Goal: Task Accomplishment & Management: Manage account settings

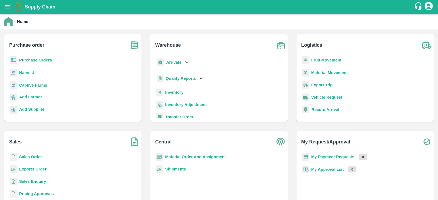
click at [41, 60] on b "Purchase Orders" at bounding box center [35, 60] width 33 height 4
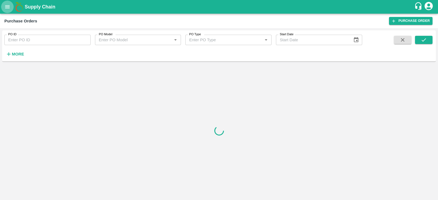
click at [8, 10] on button "open drawer" at bounding box center [7, 7] width 13 height 13
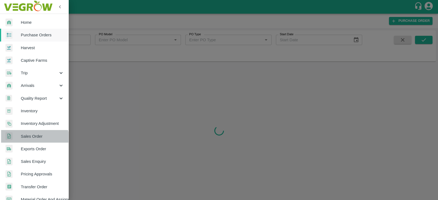
click at [30, 139] on span "Sales Order" at bounding box center [42, 136] width 43 height 6
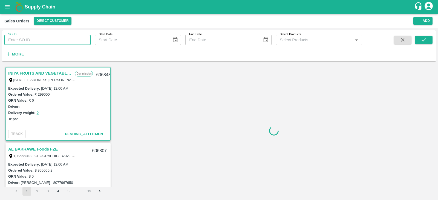
click at [29, 40] on input "SO ID" at bounding box center [47, 40] width 86 height 10
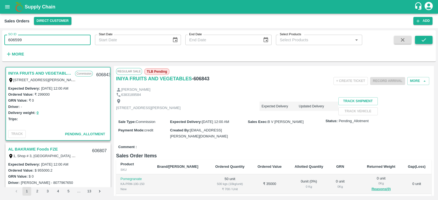
type input "606599"
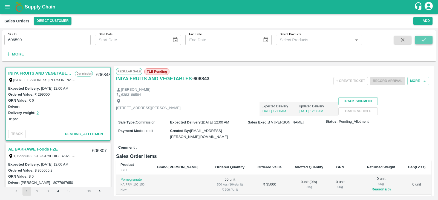
click at [425, 39] on icon "submit" at bounding box center [423, 39] width 4 height 3
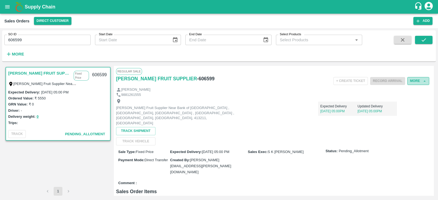
click at [414, 79] on button "More" at bounding box center [418, 81] width 22 height 8
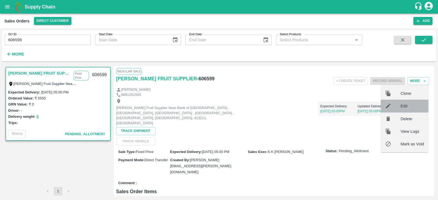
click at [401, 105] on span "Edit" at bounding box center [412, 106] width 24 height 6
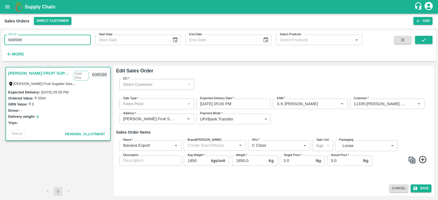
drag, startPoint x: 23, startPoint y: 39, endPoint x: 0, endPoint y: 39, distance: 23.2
click at [0, 39] on div "SO ID 606599 SO ID Start Date Start Date End Date End Date Select Products Sele…" at bounding box center [219, 114] width 438 height 172
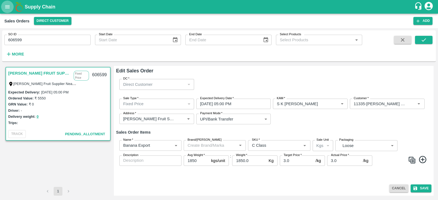
click at [7, 5] on icon "open drawer" at bounding box center [7, 7] width 6 height 6
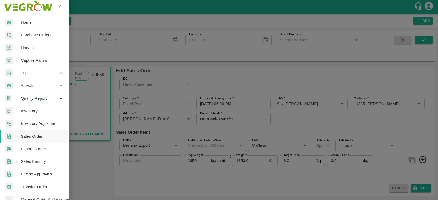
click at [42, 36] on span "Purchase Orders" at bounding box center [42, 35] width 43 height 6
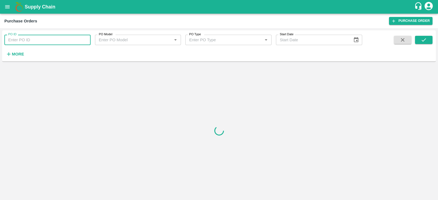
click at [62, 39] on input "PO ID" at bounding box center [47, 40] width 86 height 10
paste input "180059"
type input "180059"
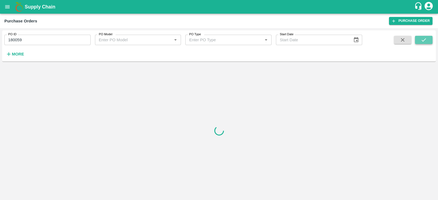
click at [426, 40] on button "submit" at bounding box center [424, 40] width 18 height 8
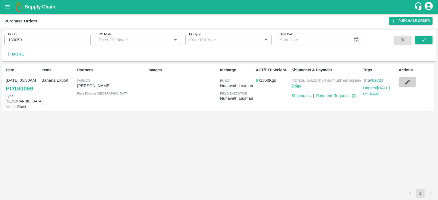
click at [409, 84] on icon "button" at bounding box center [407, 82] width 6 height 6
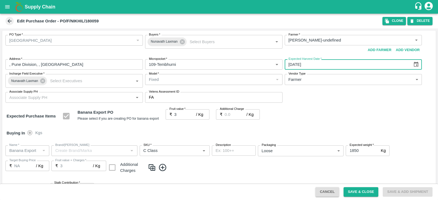
click at [299, 63] on input "04/10/2025" at bounding box center [346, 64] width 124 height 10
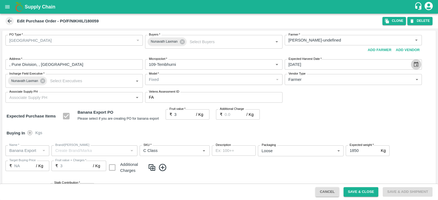
click at [415, 65] on icon "Choose date, selected date is Oct 4, 2025" at bounding box center [416, 64] width 5 height 5
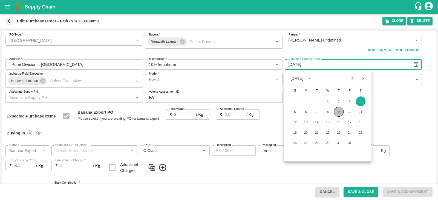
click at [342, 111] on button "9" at bounding box center [339, 112] width 10 height 10
type input "09/10/2025"
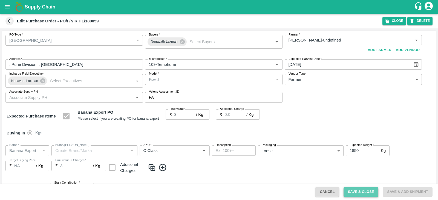
click at [362, 191] on button "Save & Close" at bounding box center [360, 192] width 35 height 10
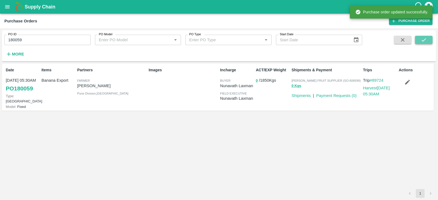
click at [430, 39] on button "submit" at bounding box center [424, 40] width 18 height 8
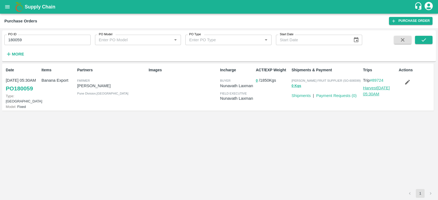
click at [372, 87] on link "Harvest 09 Oct, 05:30AM" at bounding box center [376, 91] width 27 height 10
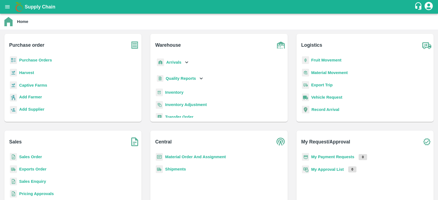
click at [27, 59] on b "Purchase Orders" at bounding box center [35, 60] width 33 height 4
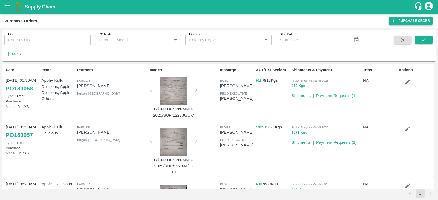
click at [414, 19] on link "Purchase Order" at bounding box center [410, 21] width 43 height 8
click at [8, 7] on icon "open drawer" at bounding box center [7, 7] width 6 height 6
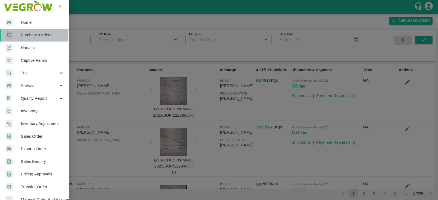
click at [47, 36] on span "Purchase Orders" at bounding box center [42, 35] width 43 height 6
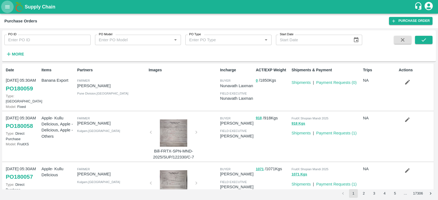
click at [5, 10] on icon "open drawer" at bounding box center [7, 7] width 6 height 6
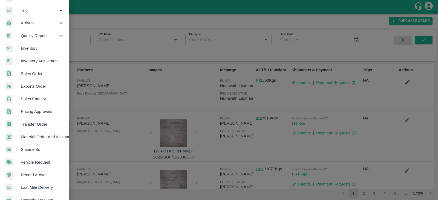
scroll to position [63, 0]
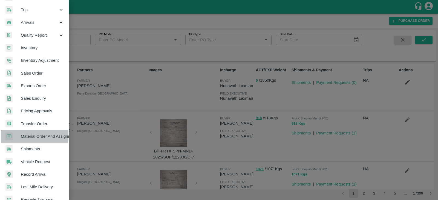
click at [29, 133] on span "Material Order And Assignment" at bounding box center [42, 136] width 43 height 6
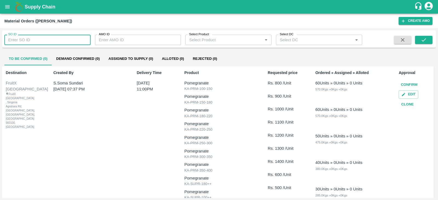
click at [45, 40] on input "SO ID" at bounding box center [47, 40] width 86 height 10
paste input "606599"
type input "606599"
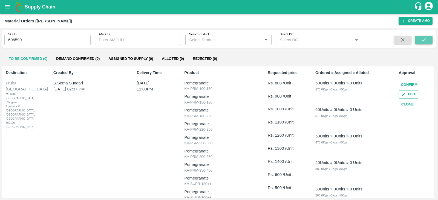
click at [424, 40] on icon "submit" at bounding box center [423, 39] width 4 height 3
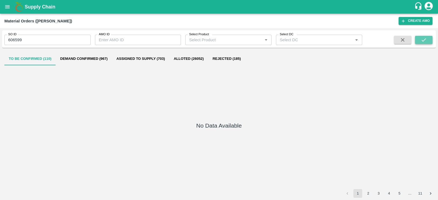
click at [421, 41] on icon "submit" at bounding box center [423, 40] width 6 height 6
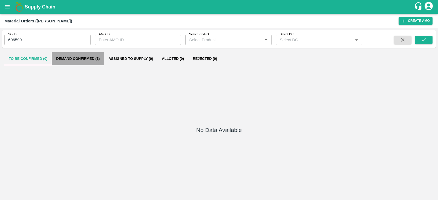
click at [86, 59] on button "Demand Confirmed (1)" at bounding box center [78, 58] width 52 height 13
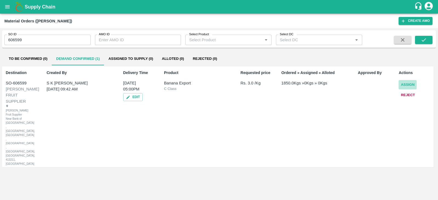
click at [409, 84] on button "Assign" at bounding box center [407, 85] width 18 height 10
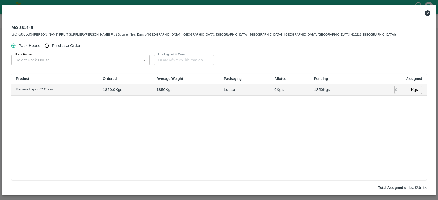
click at [58, 47] on span "Purchase Order" at bounding box center [66, 46] width 29 height 6
click at [52, 47] on input "Purchase Order" at bounding box center [47, 46] width 10 height 10
radio input "true"
click at [48, 56] on div "PO   *" at bounding box center [78, 60] width 134 height 10
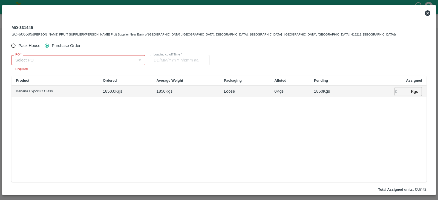
paste input "180059"
click at [54, 76] on div "PO-180059(Nikhil Bhagvat Patil-7776901555)" at bounding box center [78, 72] width 133 height 9
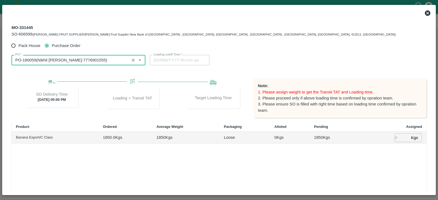
type input "PO-180059(Nikhil Bhagvat Patil-7776901555)"
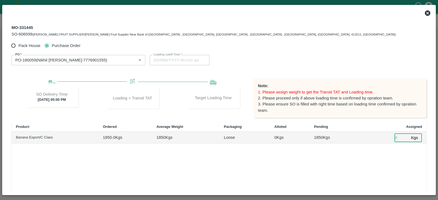
click at [400, 136] on input "number" at bounding box center [401, 137] width 14 height 8
type input "18950"
type input "05/10/2025 10:08 AM"
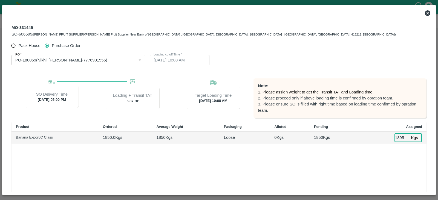
scroll to position [0, 0]
type input "0"
type input "01850"
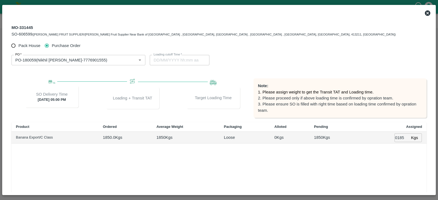
click at [387, 158] on div "Product Ordered Average Weight Packaging Alloted Pending Assigned Banana Export…" at bounding box center [218, 175] width 415 height 106
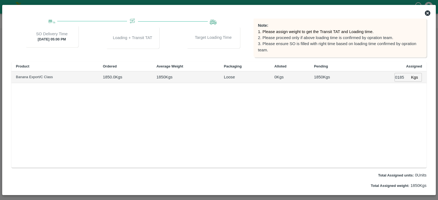
type input "05/10/2025 01:08 PM"
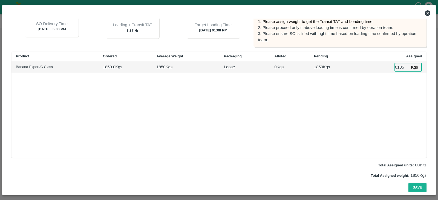
click at [397, 67] on input "01850" at bounding box center [401, 67] width 14 height 8
type input "1850"
click at [394, 96] on div "Product Ordered Average Weight Packaging Alloted Pending Assigned Banana Export…" at bounding box center [218, 105] width 415 height 106
click at [416, 185] on button "Save" at bounding box center [417, 188] width 18 height 10
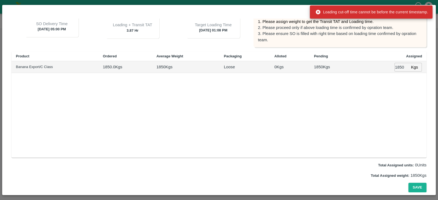
scroll to position [0, 0]
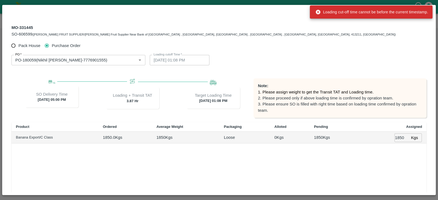
click at [422, 10] on div "Loading cut-off time cannot be before the current timestamp." at bounding box center [371, 12] width 113 height 10
click at [426, 14] on div "Loading cut-off time cannot be before the current timestamp." at bounding box center [371, 12] width 113 height 10
click at [403, 38] on div "MO-331445 SO-606599 (BALAJI PATIL FRUIT SUPPLIER/Balaji Patil Fruit Supplier Ne…" at bounding box center [218, 31] width 423 height 20
click at [385, 37] on div "MO-331445 SO-606599 (BALAJI PATIL FRUIT SUPPLIER/Balaji Patil Fruit Supplier Ne…" at bounding box center [218, 31] width 423 height 20
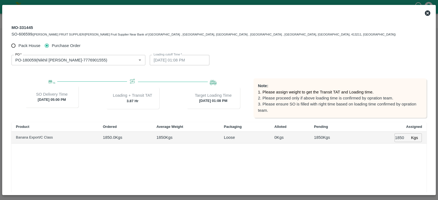
click at [428, 14] on icon at bounding box center [427, 13] width 7 height 7
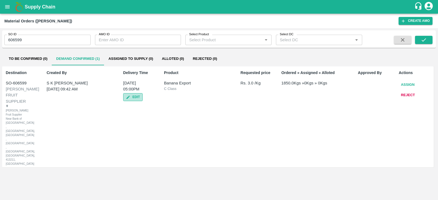
click at [133, 99] on button "Edit" at bounding box center [132, 97] width 19 height 8
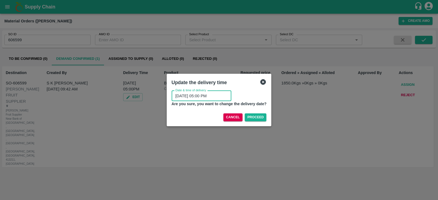
click at [212, 95] on input "05/10/2025 05:00 PM" at bounding box center [199, 96] width 56 height 10
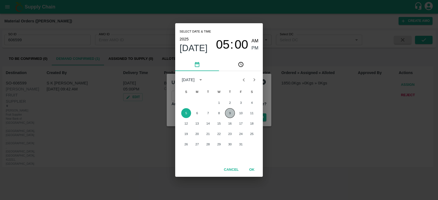
click at [232, 113] on button "9" at bounding box center [230, 113] width 10 height 10
type input "09/10/2025 05:00 PM"
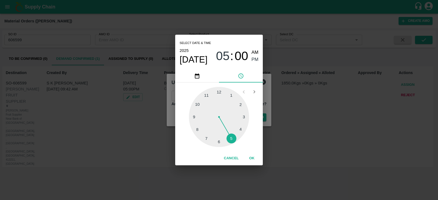
click at [252, 64] on div "2025 Oct 9 05 : 00 AM PM" at bounding box center [218, 56] width 79 height 18
click at [250, 160] on button "OK" at bounding box center [252, 159] width 18 height 10
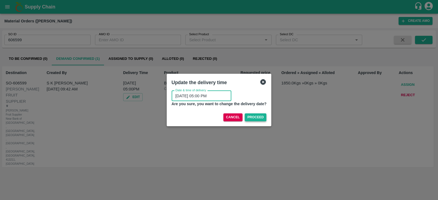
click at [256, 117] on button "Proceed" at bounding box center [256, 118] width 22 height 8
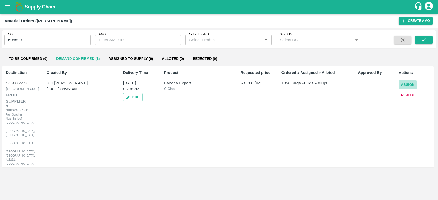
click at [406, 83] on button "Assign" at bounding box center [407, 85] width 18 height 10
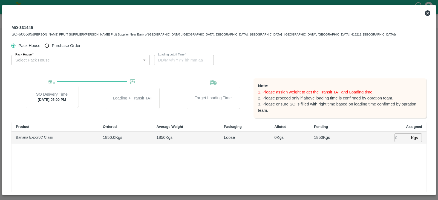
click at [55, 43] on span "Purchase Order" at bounding box center [66, 46] width 29 height 6
click at [52, 43] on input "Purchase Order" at bounding box center [47, 46] width 10 height 10
radio input "true"
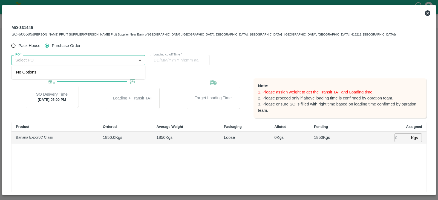
click at [50, 58] on input "PO   *" at bounding box center [73, 60] width 121 height 7
paste input "180059"
click at [38, 70] on div "PO-180059(Nikhil Bhagvat Patil-7776901555)" at bounding box center [62, 72] width 92 height 6
type input "PO-180059(Nikhil Bhagvat Patil-7776901555)"
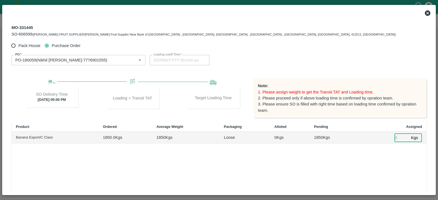
click at [395, 139] on input "number" at bounding box center [401, 137] width 14 height 8
type input "1850"
type input "09/10/2025 01:08 PM"
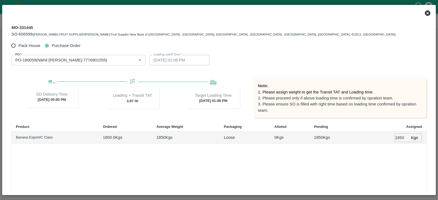
click at [375, 161] on div "Product Ordered Average Weight Packaging Alloted Pending Assigned Banana Export…" at bounding box center [218, 175] width 415 height 106
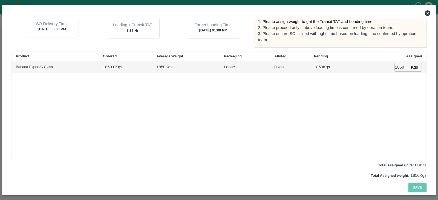
click at [412, 188] on button "Save" at bounding box center [417, 188] width 18 height 10
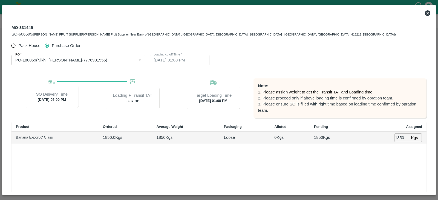
click at [426, 14] on icon at bounding box center [427, 13] width 7 height 7
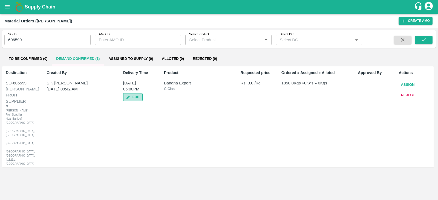
click at [134, 98] on button "Edit" at bounding box center [132, 97] width 19 height 8
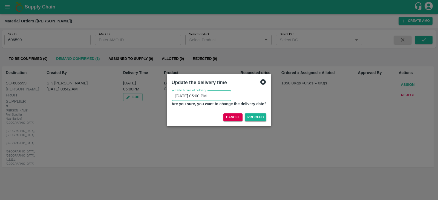
click at [205, 99] on input "09/10/2025 05:00 PM" at bounding box center [199, 96] width 56 height 10
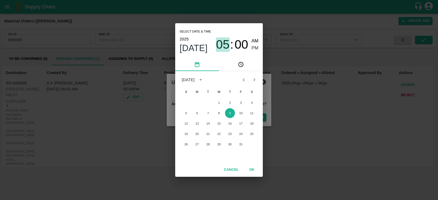
click at [222, 46] on span "05" at bounding box center [223, 44] width 14 height 14
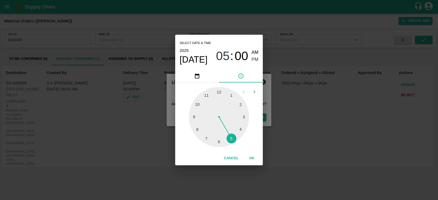
click at [197, 104] on div at bounding box center [219, 117] width 60 height 60
click at [253, 59] on span "PM" at bounding box center [254, 59] width 7 height 7
click at [219, 142] on div at bounding box center [219, 117] width 60 height 60
type input "09/10/2025 10:30 PM"
click at [255, 59] on span "PM" at bounding box center [254, 59] width 7 height 7
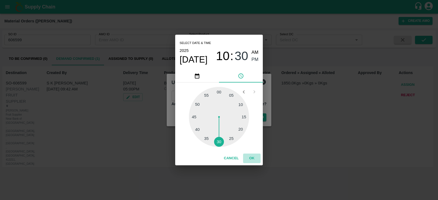
click at [251, 158] on button "OK" at bounding box center [252, 159] width 18 height 10
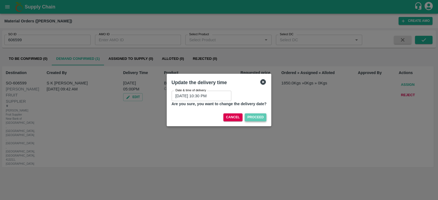
click at [254, 117] on button "Proceed" at bounding box center [256, 118] width 22 height 8
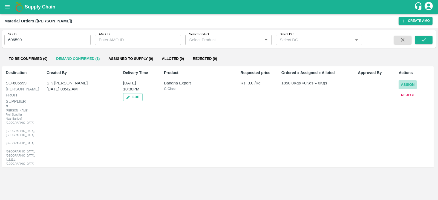
click at [406, 86] on button "Assign" at bounding box center [407, 85] width 18 height 10
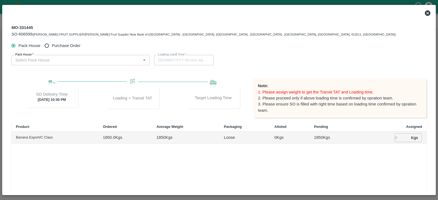
click at [73, 46] on span "Purchase Order" at bounding box center [66, 46] width 29 height 6
click at [52, 46] on input "Purchase Order" at bounding box center [47, 46] width 10 height 10
radio input "true"
click at [57, 61] on input "PO   *" at bounding box center [73, 60] width 121 height 7
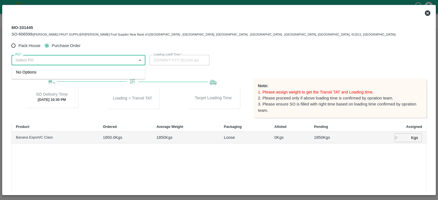
paste input "180059"
click at [48, 70] on div "PO-180059(Nikhil Bhagvat Patil-7776901555)" at bounding box center [62, 72] width 92 height 6
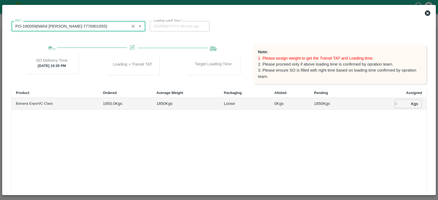
scroll to position [35, 0]
type input "PO-180059(Nikhil Bhagvat Patil-7776901555)"
click at [395, 102] on input "number" at bounding box center [401, 103] width 14 height 8
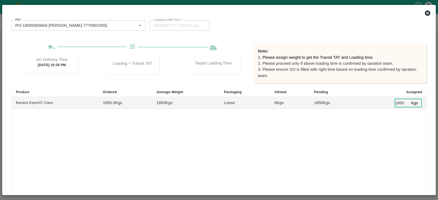
type input "1850"
type input "09/10/2025 06:38 PM"
click at [397, 141] on div "Product Ordered Average Weight Packaging Alloted Pending Assigned Banana Export…" at bounding box center [218, 141] width 415 height 106
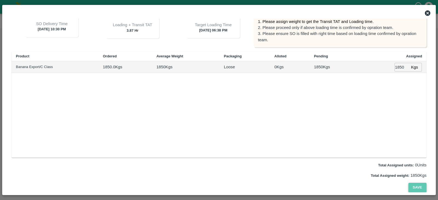
click at [412, 185] on button "Save" at bounding box center [417, 188] width 18 height 10
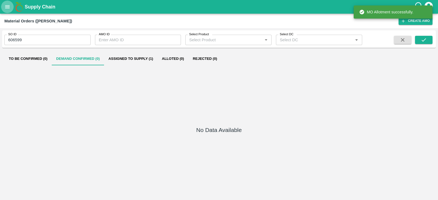
click at [5, 5] on icon "open drawer" at bounding box center [7, 6] width 5 height 3
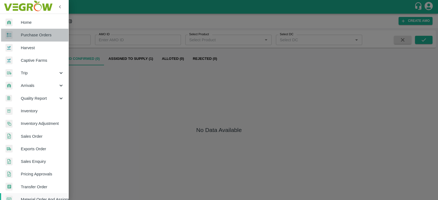
click at [36, 39] on link "Purchase Orders" at bounding box center [34, 35] width 68 height 13
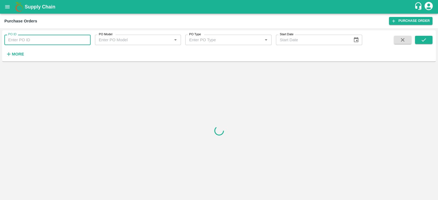
click at [48, 40] on input "PO ID" at bounding box center [47, 40] width 86 height 10
paste input "180059"
type input "180059"
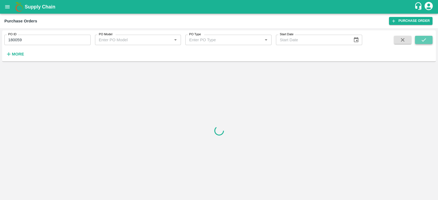
click at [426, 41] on button "submit" at bounding box center [424, 40] width 18 height 8
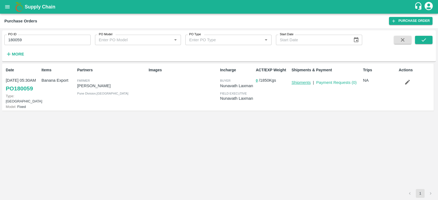
click at [299, 85] on p "Shipments" at bounding box center [300, 83] width 19 height 6
click at [299, 85] on link "Shipments" at bounding box center [300, 82] width 19 height 4
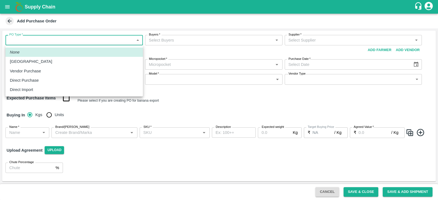
click at [85, 39] on body "Supply Chain Add Purchase Order PO Type   * ​ PO Type Buyers   * Buyers   * Sup…" at bounding box center [219, 100] width 438 height 200
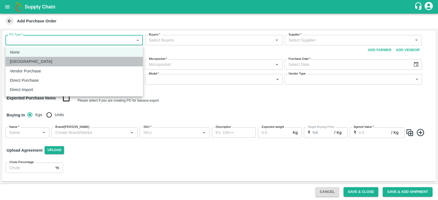
click at [36, 59] on div "[GEOGRAPHIC_DATA]" at bounding box center [74, 62] width 129 height 6
type input "1"
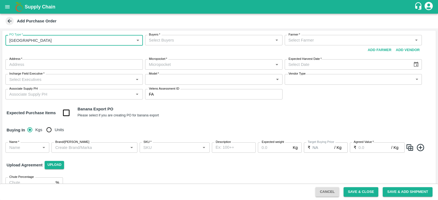
click at [215, 37] on input "Buyers   *" at bounding box center [209, 40] width 125 height 7
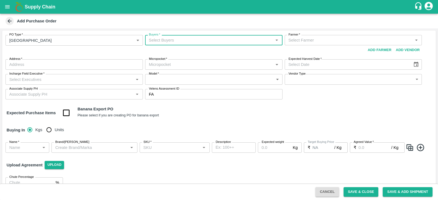
click at [213, 37] on input "Buyers   *" at bounding box center [209, 40] width 125 height 7
type input "NUNA"
click at [190, 56] on div "Nunavath Laxman" at bounding box center [178, 55] width 33 height 6
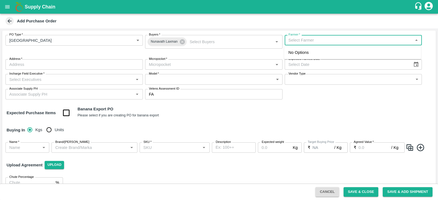
click at [319, 40] on input "Farmer   *" at bounding box center [348, 40] width 125 height 7
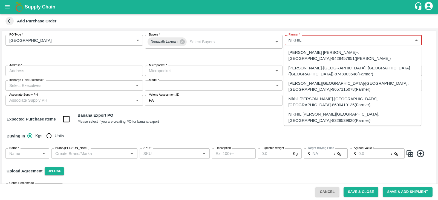
type input "NIKHIL"
click at [309, 41] on input "Farmer   *" at bounding box center [348, 40] width 125 height 7
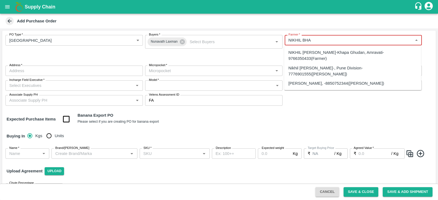
click at [321, 68] on div "Nikhil Bhagvat Patil-, Pune Division-7776901555(Farmer)" at bounding box center [352, 71] width 128 height 12
type input "Nikhil Bhagvat Patil-, Pune Division-7776901555(Farmer)"
type input ", Pune Division, , Maharashtra"
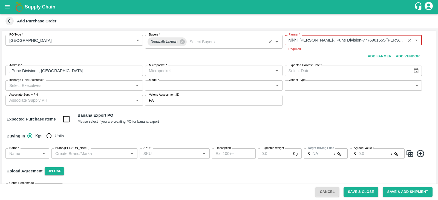
type input "Nikhil Bhagvat Patil-, Pune Division-7776901555(Farmer)"
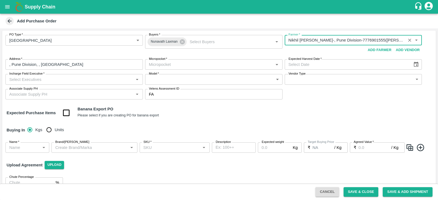
type input "DD/MM/YYYY"
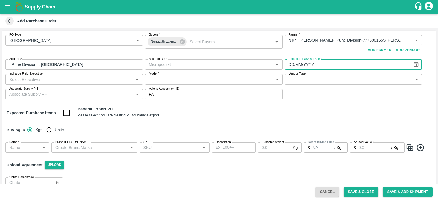
click at [318, 67] on input "DD/MM/YYYY" at bounding box center [346, 64] width 124 height 10
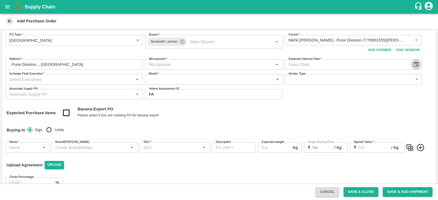
click at [414, 64] on icon "Choose date" at bounding box center [416, 65] width 6 height 6
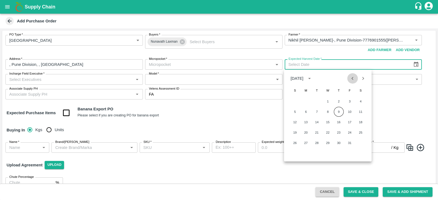
click at [349, 79] on button "Previous month" at bounding box center [352, 78] width 10 height 10
click at [366, 80] on button "Next month" at bounding box center [362, 78] width 10 height 10
click at [360, 102] on button "4" at bounding box center [361, 102] width 10 height 10
type input "04/10/2025"
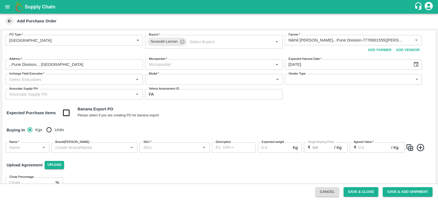
scroll to position [10, 0]
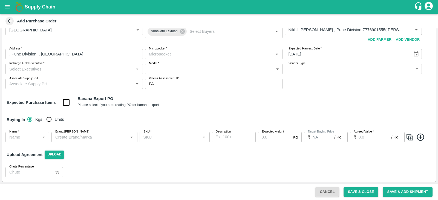
click at [112, 67] on input "Incharge Field Executive   *" at bounding box center [69, 68] width 125 height 7
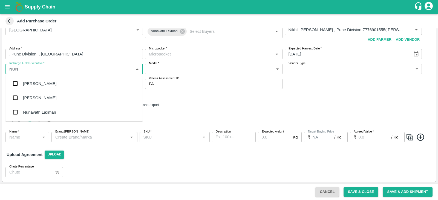
type input "NUNA"
click at [53, 107] on div "Nunavath Laxman" at bounding box center [73, 112] width 137 height 14
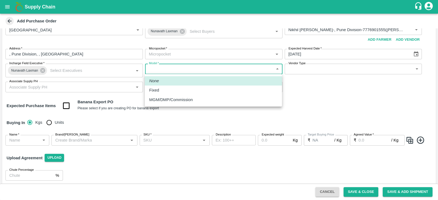
click at [183, 69] on body "Supply Chain Add Purchase Order PO Type   * Farm Gate 1 PO Type Buyers   * Nuna…" at bounding box center [219, 100] width 438 height 200
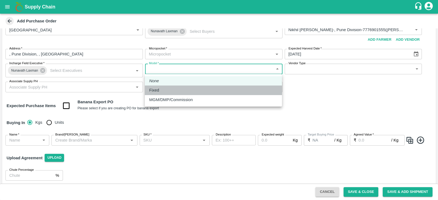
click at [158, 93] on p "Fixed" at bounding box center [154, 90] width 10 height 6
type input "Fixed"
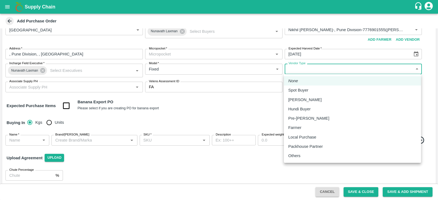
click at [312, 68] on body "Supply Chain Add Purchase Order PO Type   * Farm Gate 1 PO Type Buyers   * Nuna…" at bounding box center [219, 100] width 438 height 200
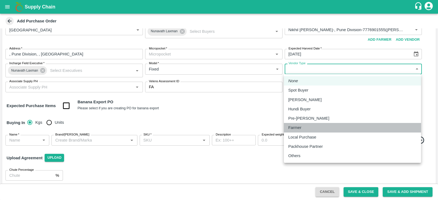
click at [293, 126] on p "Farmer" at bounding box center [294, 128] width 13 height 6
type input "FARMER"
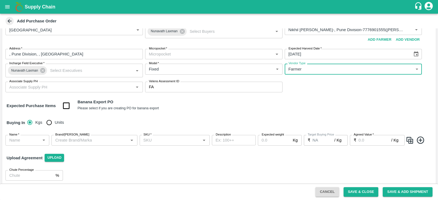
scroll to position [13, 0]
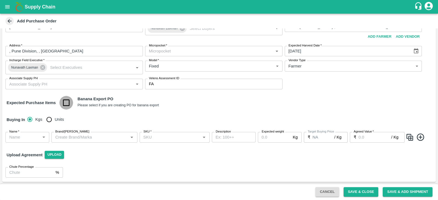
click at [67, 103] on input "checkbox" at bounding box center [66, 103] width 14 height 14
checkbox input "true"
type input "Banana Export"
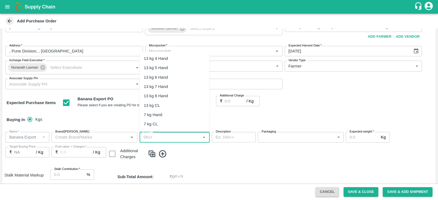
click at [189, 134] on input "SKU   *" at bounding box center [170, 137] width 58 height 7
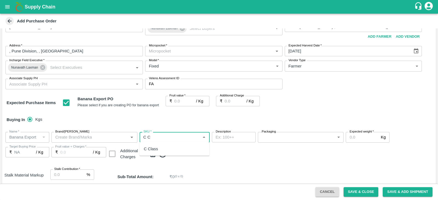
click at [163, 150] on div "C Class" at bounding box center [174, 148] width 70 height 9
type input "C Class"
click at [286, 139] on body "Supply Chain Add Purchase Order PO Type   * Farm Gate 1 PO Type Buyers   * Nuna…" at bounding box center [219, 100] width 438 height 200
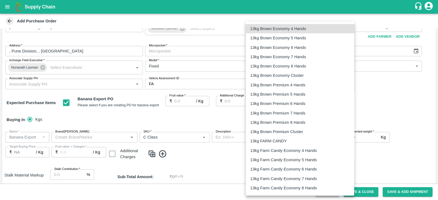
scroll to position [880, 0]
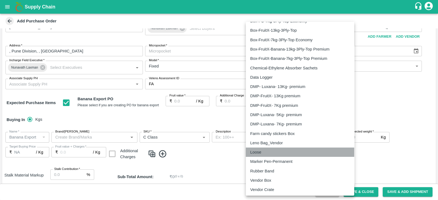
click at [259, 150] on p "Loose" at bounding box center [255, 152] width 11 height 6
type input "258"
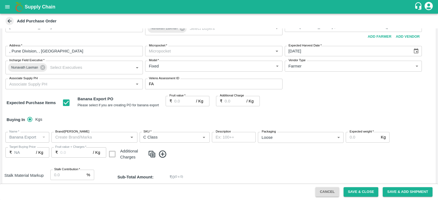
click at [64, 150] on div "Name   * Name   * Brand/Marka Brand/Marka SKU   * SKU   * Description x Descrip…" at bounding box center [218, 147] width 433 height 38
click at [182, 103] on input "Fruit value   *" at bounding box center [185, 101] width 22 height 10
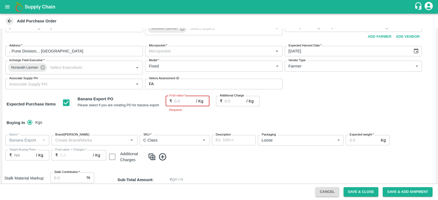
type input "4"
type input "0"
type input "3"
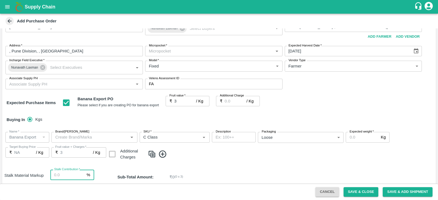
click at [63, 177] on input "Stalk Contribution   *" at bounding box center [67, 175] width 34 height 10
type input "0"
click at [203, 162] on div "Name   * Name   * Brand/Marka Brand/Marka SKU   * SKU   * Description x Descrip…" at bounding box center [218, 147] width 433 height 38
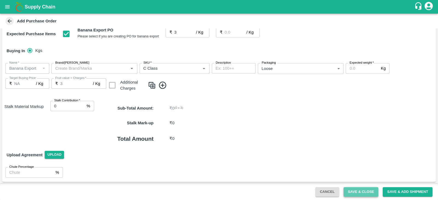
click at [367, 192] on button "Save & Close" at bounding box center [360, 192] width 35 height 10
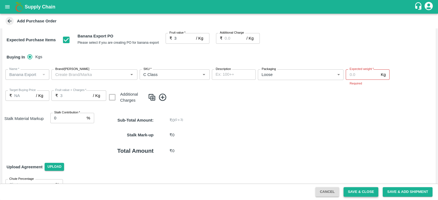
scroll to position [89, 0]
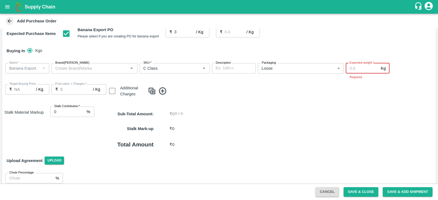
click at [360, 67] on input "Expected weight   *" at bounding box center [361, 68] width 33 height 10
type input "1850"
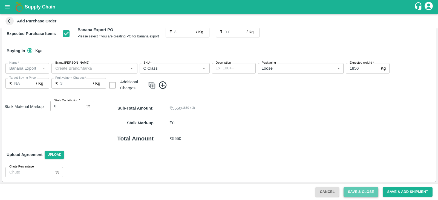
click at [369, 189] on button "Save & Close" at bounding box center [360, 192] width 35 height 10
click at [366, 190] on button "Save & Close" at bounding box center [360, 192] width 35 height 10
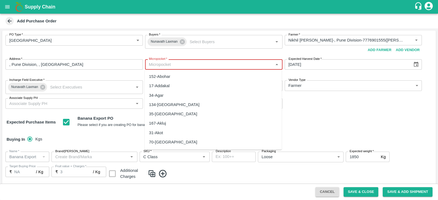
click at [243, 65] on input "Micropocket   *" at bounding box center [209, 64] width 125 height 7
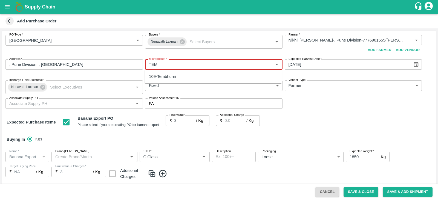
click at [163, 75] on div "109-Tembhurni" at bounding box center [162, 77] width 27 height 6
type input "109-Tembhurni"
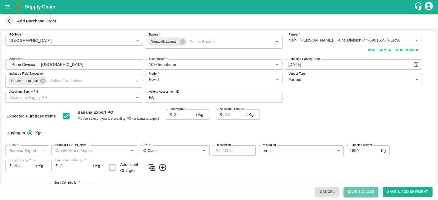
click at [361, 192] on button "Save & Close" at bounding box center [360, 192] width 35 height 10
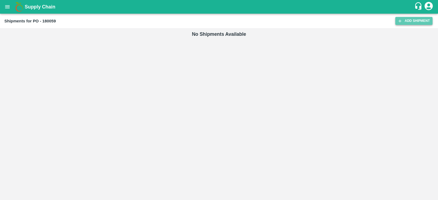
click at [409, 22] on link "Add Shipment" at bounding box center [413, 21] width 37 height 8
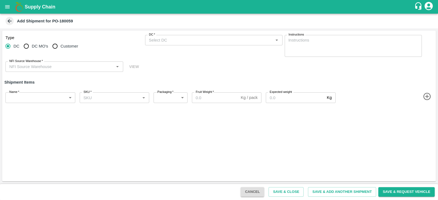
click at [167, 36] on div "DC   *" at bounding box center [213, 40] width 137 height 10
click at [52, 47] on input "Customer" at bounding box center [55, 46] width 11 height 11
radio input "true"
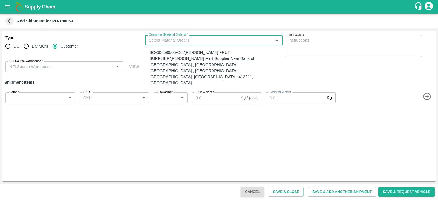
click at [191, 38] on input "Customer (Material Orders)   *" at bounding box center [209, 40] width 125 height 7
click at [178, 61] on div "SO-606599/05-Oct/[PERSON_NAME] FRUIT SUPPLIER/[PERSON_NAME] Fruit Supplier Near…" at bounding box center [213, 68] width 129 height 37
type input "SO-606599/05-Oct/[PERSON_NAME] FRUIT SUPPLIER/[PERSON_NAME] Fruit Supplier Near…"
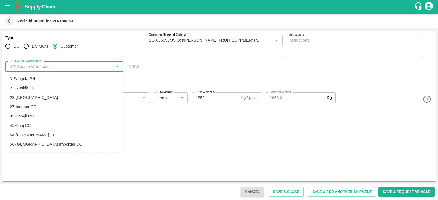
click at [62, 66] on input "NFI Source Warehouse   *" at bounding box center [59, 66] width 105 height 7
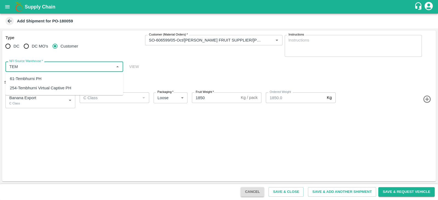
click at [49, 87] on div "254-Tembhurni Virtual Captive PH" at bounding box center [40, 88] width 61 height 6
type input "254-Tembhurni Virtual Captive PH"
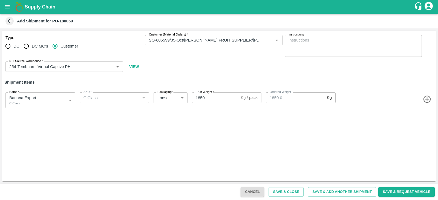
click at [112, 124] on div "Type DC DC MO's Customer Customer (Material Orders)   * Customer (Material Orde…" at bounding box center [218, 106] width 433 height 151
click at [294, 192] on button "Save & Close" at bounding box center [285, 192] width 35 height 10
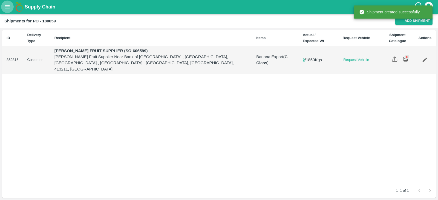
click at [3, 2] on button "open drawer" at bounding box center [7, 7] width 13 height 13
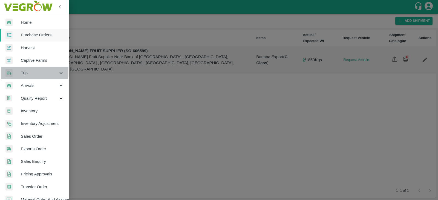
click at [30, 72] on span "Trip" at bounding box center [39, 73] width 37 height 6
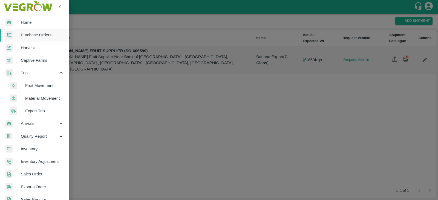
click at [37, 86] on span "Fruit Movement" at bounding box center [44, 86] width 39 height 6
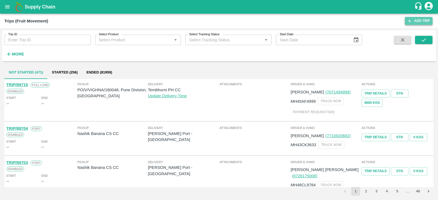
click at [416, 20] on link "Add Trip" at bounding box center [418, 21] width 28 height 8
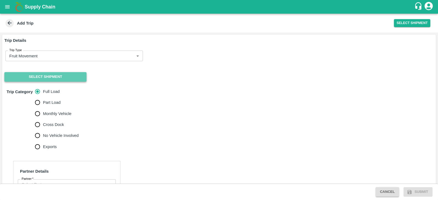
click at [42, 77] on button "Select Shipment" at bounding box center [45, 77] width 82 height 10
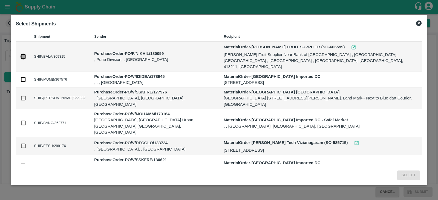
click at [23, 54] on input "checkbox" at bounding box center [23, 57] width 6 height 6
checkbox input "true"
click at [409, 177] on button "Select" at bounding box center [408, 176] width 23 height 10
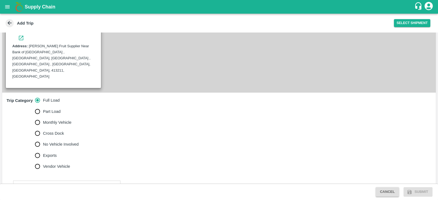
scroll to position [133, 0]
click at [49, 141] on span "No Vehicle Involved" at bounding box center [61, 144] width 36 height 6
click at [43, 138] on input "No Vehicle Involved" at bounding box center [37, 143] width 11 height 11
radio input "true"
click at [63, 181] on textarea "No Vehicle Reason   *" at bounding box center [74, 189] width 130 height 17
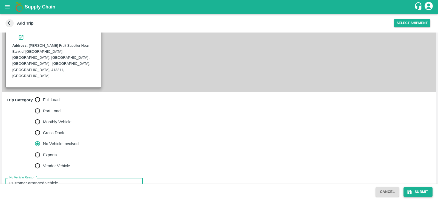
type textarea "Customer arranged vehicle"
click at [415, 190] on button "Submit" at bounding box center [417, 192] width 29 height 10
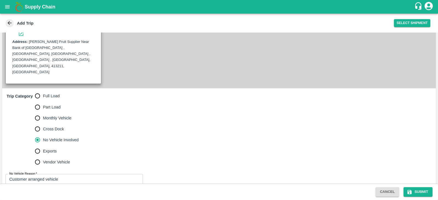
click at [230, 101] on div "Trip Category Full Load Part Load Monthly Vehicle Cross Dock No Vehicle Involve…" at bounding box center [218, 129] width 433 height 82
click at [416, 195] on button "Submit" at bounding box center [417, 192] width 29 height 10
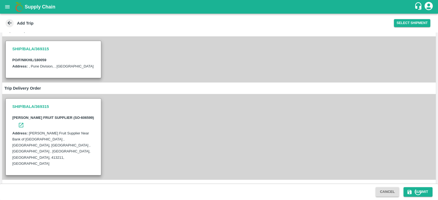
scroll to position [40, 0]
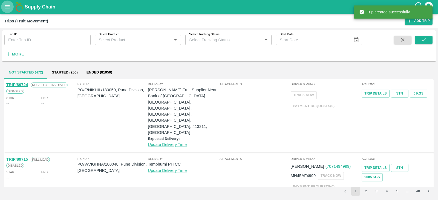
click at [9, 7] on icon "open drawer" at bounding box center [7, 6] width 5 height 3
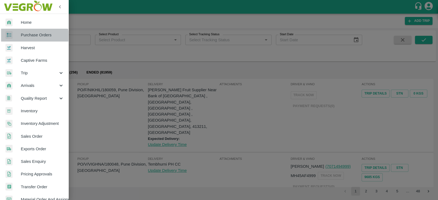
click at [23, 38] on link "Purchase Orders" at bounding box center [34, 35] width 68 height 13
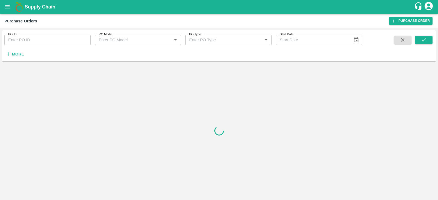
click at [36, 39] on input "PO ID" at bounding box center [47, 40] width 86 height 10
paste input "180059"
click at [423, 38] on icon "submit" at bounding box center [423, 40] width 6 height 6
click at [424, 38] on icon "submit" at bounding box center [423, 40] width 6 height 6
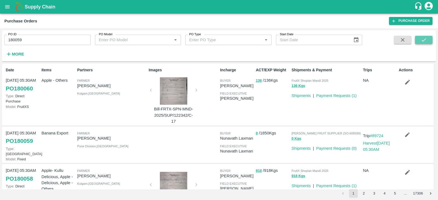
click at [424, 37] on icon "submit" at bounding box center [423, 40] width 6 height 6
click at [421, 39] on icon "submit" at bounding box center [423, 40] width 6 height 6
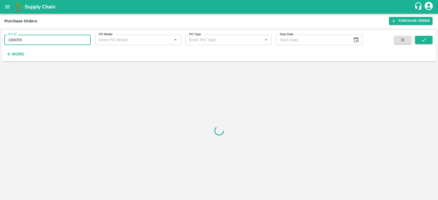
click at [37, 40] on input "180059" at bounding box center [47, 40] width 86 height 10
type input "180059"
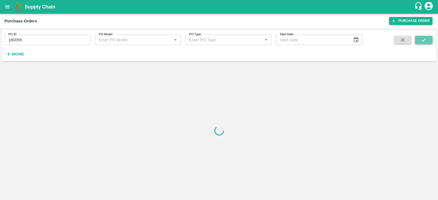
click at [423, 39] on icon "submit" at bounding box center [423, 40] width 6 height 6
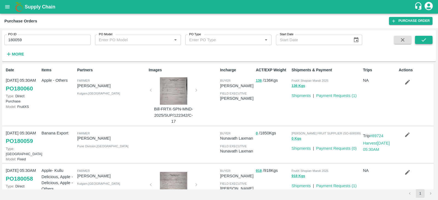
click at [425, 40] on icon "submit" at bounding box center [423, 40] width 6 height 6
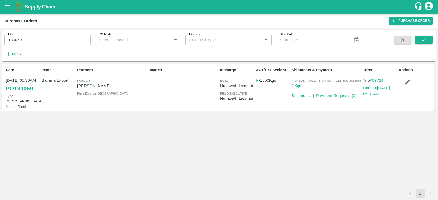
click at [372, 89] on link "Harvest 04 Oct, 05:30AM" at bounding box center [376, 91] width 27 height 10
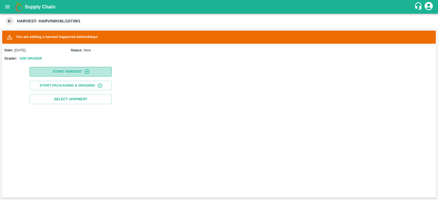
click at [68, 73] on button "Start Harvest" at bounding box center [71, 72] width 82 height 10
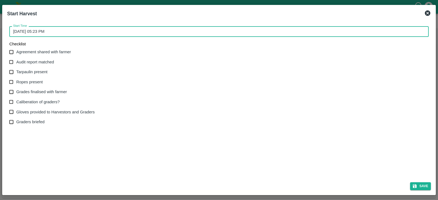
click at [21, 31] on input "[DATE] 05:23 PM" at bounding box center [216, 31] width 415 height 10
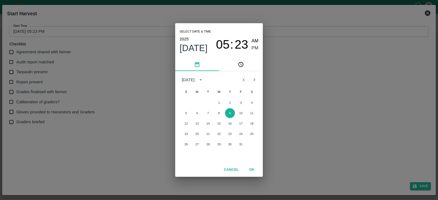
click at [220, 37] on div "[DATE] 05 : 23 AM PM" at bounding box center [218, 45] width 79 height 18
click at [231, 113] on button "9" at bounding box center [230, 113] width 10 height 10
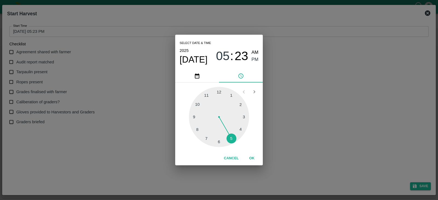
click at [198, 130] on div at bounding box center [219, 117] width 60 height 60
click at [257, 53] on span "AM" at bounding box center [254, 52] width 7 height 7
type input "[DATE] 08:23 AM"
click at [252, 158] on button "OK" at bounding box center [252, 159] width 18 height 10
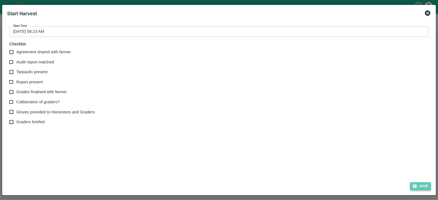
click at [424, 186] on button "Save" at bounding box center [420, 186] width 21 height 8
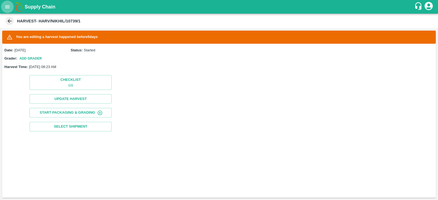
click at [7, 10] on icon "open drawer" at bounding box center [7, 7] width 6 height 6
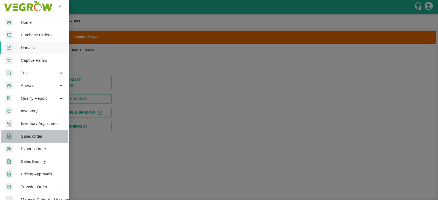
click at [35, 137] on span "Sales Order" at bounding box center [42, 136] width 43 height 6
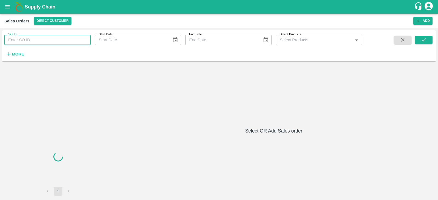
click at [58, 40] on input "SO ID" at bounding box center [47, 40] width 86 height 10
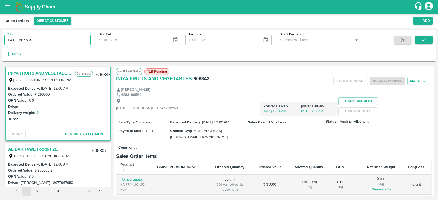
drag, startPoint x: 19, startPoint y: 40, endPoint x: 0, endPoint y: 40, distance: 19.4
click at [0, 40] on div "SO ID SO - 606599 SO ID Start Date Start Date End Date End Date Select Products…" at bounding box center [219, 114] width 438 height 172
type input "606599"
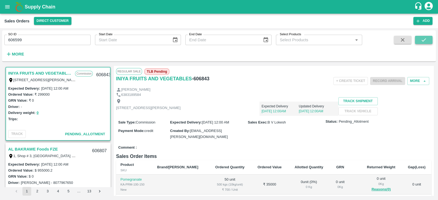
click at [420, 39] on button "submit" at bounding box center [424, 40] width 18 height 8
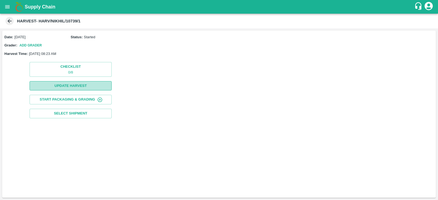
click at [90, 87] on button "Update Harvest" at bounding box center [71, 86] width 82 height 10
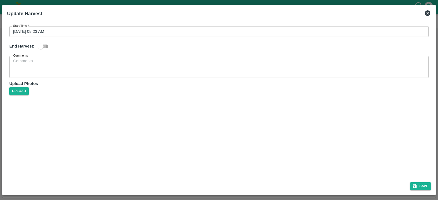
click at [39, 46] on input "checkbox" at bounding box center [40, 46] width 31 height 10
checkbox input "true"
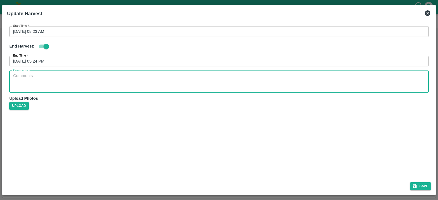
click at [41, 75] on textarea "Comments" at bounding box center [218, 81] width 411 height 17
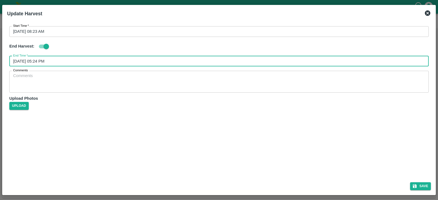
click at [48, 62] on input "[DATE] 05:24 PM" at bounding box center [216, 61] width 415 height 10
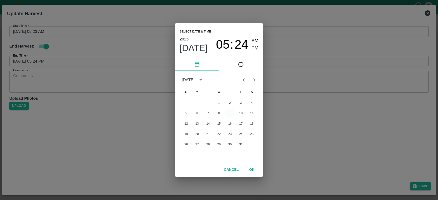
click at [231, 111] on button "9" at bounding box center [230, 113] width 10 height 10
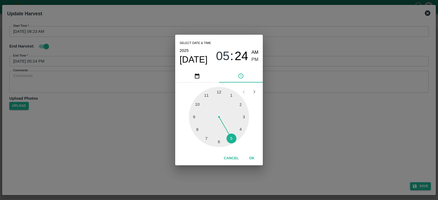
click at [241, 103] on div at bounding box center [219, 117] width 60 height 60
type input "[DATE] 02:24 PM"
click at [254, 58] on span "PM" at bounding box center [254, 59] width 7 height 7
click at [252, 157] on button "OK" at bounding box center [252, 159] width 18 height 10
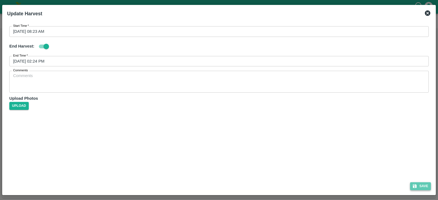
click at [420, 182] on button "Save" at bounding box center [420, 186] width 21 height 8
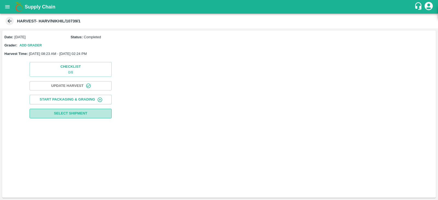
click at [75, 110] on span "Select Shipment" at bounding box center [70, 113] width 33 height 6
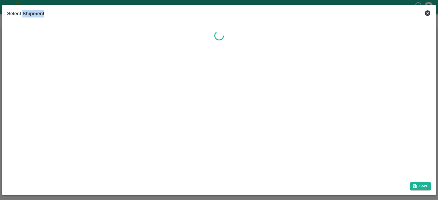
click at [75, 110] on div at bounding box center [219, 99] width 428 height 158
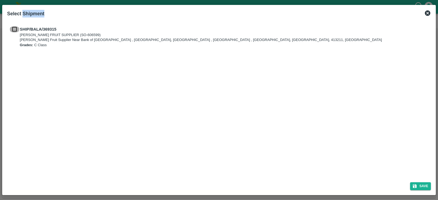
click at [15, 27] on input "checkbox" at bounding box center [14, 29] width 10 height 6
checkbox input "true"
click at [420, 186] on button "Save" at bounding box center [420, 186] width 21 height 8
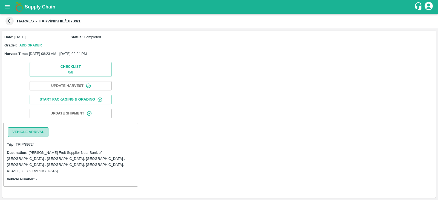
click at [28, 129] on button "Vehicle Arrival" at bounding box center [28, 132] width 40 height 10
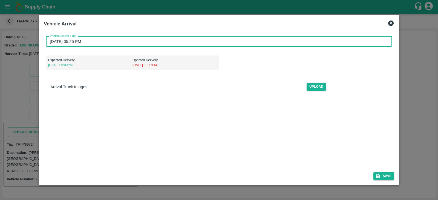
click at [89, 39] on input "[DATE] 05:25 PM" at bounding box center [217, 41] width 342 height 10
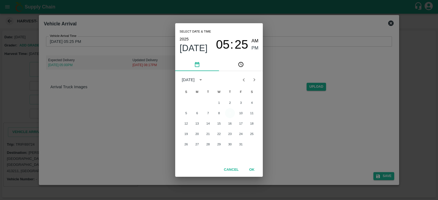
click at [229, 111] on button "9" at bounding box center [230, 113] width 10 height 10
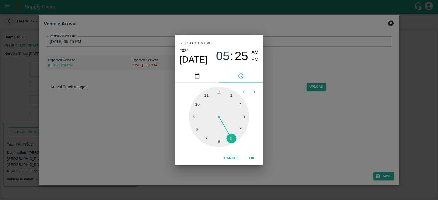
click at [198, 129] on div at bounding box center [219, 117] width 60 height 60
click at [240, 102] on div at bounding box center [219, 117] width 60 height 60
click at [257, 50] on span "AM" at bounding box center [254, 52] width 7 height 7
type input "[DATE] 08:09 AM"
click at [251, 157] on button "OK" at bounding box center [252, 159] width 18 height 10
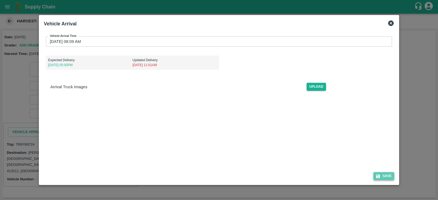
click at [386, 176] on button "Save" at bounding box center [383, 176] width 21 height 8
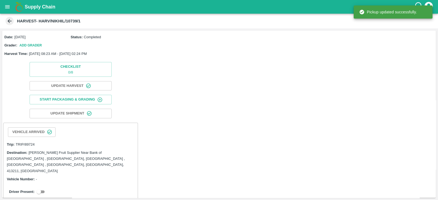
scroll to position [13, 0]
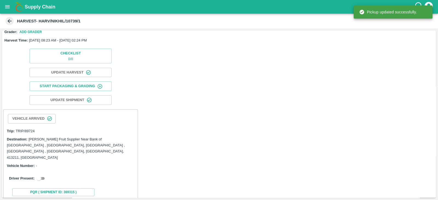
click at [45, 175] on input "checkbox" at bounding box center [39, 178] width 20 height 7
checkbox input "true"
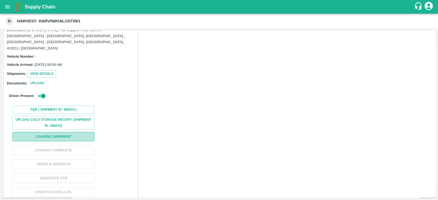
click at [59, 132] on button "Loading Shipment" at bounding box center [53, 137] width 82 height 10
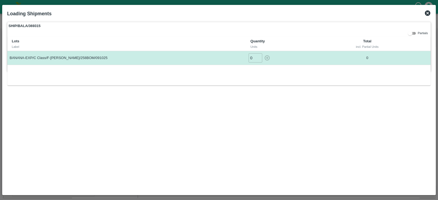
click at [413, 33] on input "checkbox" at bounding box center [410, 33] width 20 height 7
checkbox input "true"
click at [363, 58] on input "0" at bounding box center [366, 57] width 14 height 9
type input "1850"
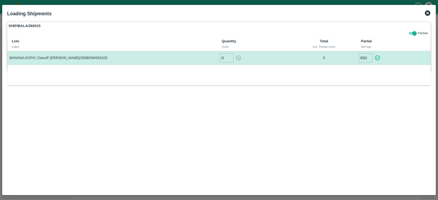
scroll to position [0, 0]
click at [363, 58] on input "1850" at bounding box center [366, 57] width 14 height 9
click at [376, 58] on icon "button" at bounding box center [377, 58] width 5 height 5
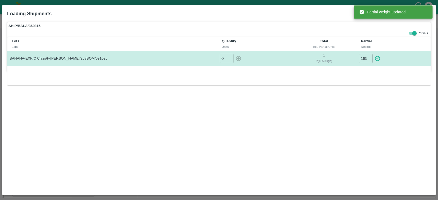
click at [336, 13] on div "Loading Shipments" at bounding box center [212, 12] width 419 height 14
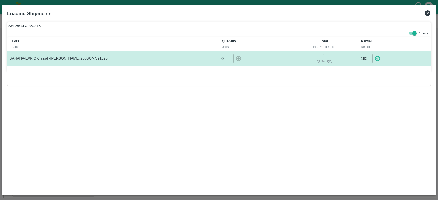
click at [427, 14] on icon at bounding box center [426, 12] width 5 height 5
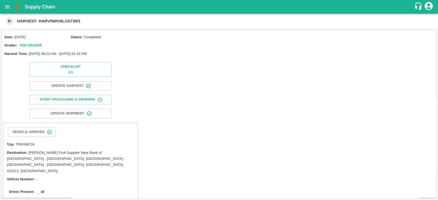
scroll to position [13, 0]
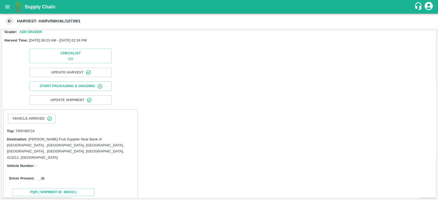
click at [40, 175] on input "checkbox" at bounding box center [39, 178] width 20 height 7
checkbox input "true"
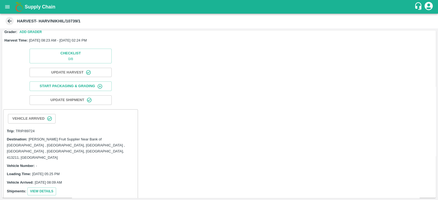
scroll to position [131, 0]
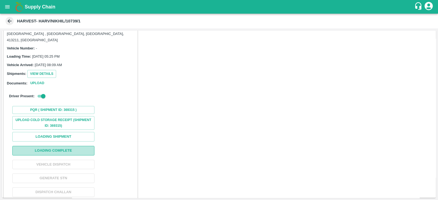
click at [63, 146] on button "Loading Complete" at bounding box center [53, 151] width 82 height 10
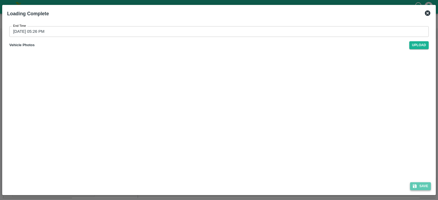
click at [423, 183] on button "Save" at bounding box center [420, 186] width 21 height 8
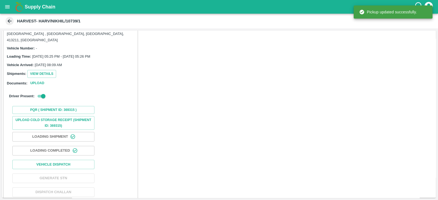
click at [56, 146] on button "Loading Completed" at bounding box center [53, 151] width 82 height 10
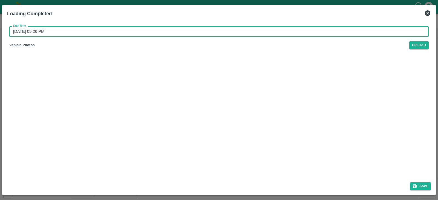
click at [50, 31] on input "[DATE] 05:26 PM" at bounding box center [216, 31] width 415 height 10
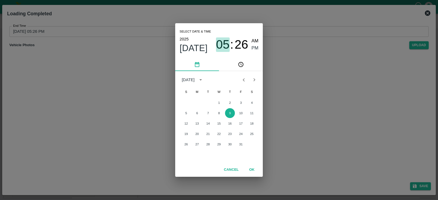
click at [220, 45] on span "05" at bounding box center [223, 44] width 14 height 14
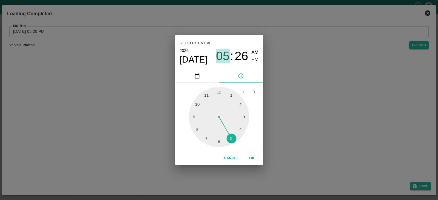
click at [220, 53] on span "05" at bounding box center [223, 56] width 14 height 14
click at [240, 105] on div at bounding box center [219, 117] width 60 height 60
click at [194, 117] on div at bounding box center [219, 117] width 60 height 60
type input "[DATE] 02:45 PM"
click at [252, 62] on span "PM" at bounding box center [254, 59] width 7 height 7
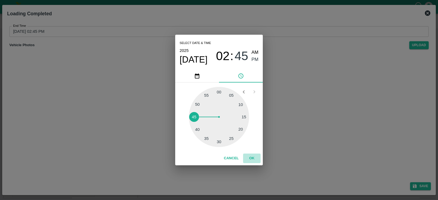
click at [252, 159] on button "OK" at bounding box center [252, 159] width 18 height 10
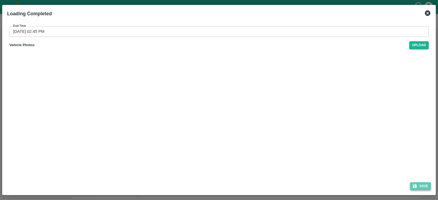
click at [420, 187] on button "Save" at bounding box center [420, 186] width 21 height 8
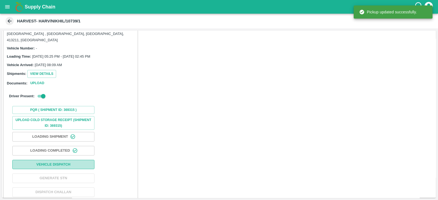
click at [51, 160] on button "Vehicle Dispatch" at bounding box center [53, 165] width 82 height 10
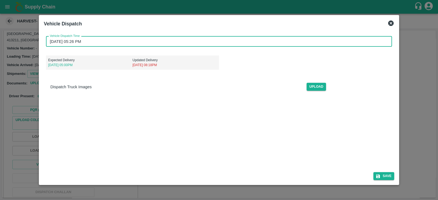
click at [86, 42] on input "[DATE] 05:26 PM" at bounding box center [217, 41] width 342 height 10
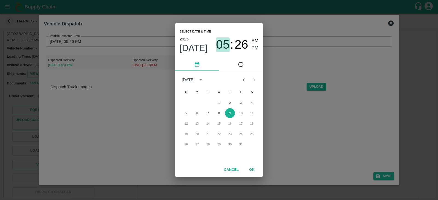
click at [227, 44] on span "05" at bounding box center [223, 44] width 14 height 14
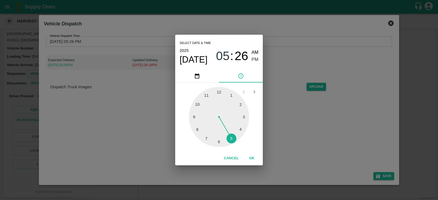
click at [243, 117] on div at bounding box center [219, 117] width 60 height 60
click at [256, 59] on span "PM" at bounding box center [254, 59] width 7 height 7
click at [220, 144] on div at bounding box center [219, 117] width 60 height 60
type input "[DATE] 03:29 PM"
drag, startPoint x: 253, startPoint y: 61, endPoint x: 250, endPoint y: 160, distance: 99.6
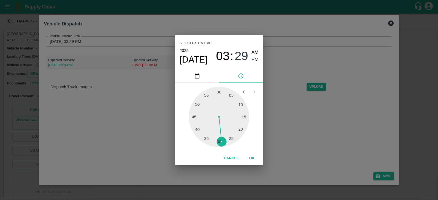
click at [250, 160] on div "Select date & time [DATE] 03 : 29 AM PM 05 10 15 20 25 30 35 40 45 50 55 00 Can…" at bounding box center [219, 100] width 88 height 131
click at [250, 160] on button "OK" at bounding box center [252, 159] width 18 height 10
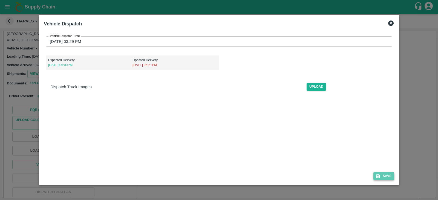
click at [389, 176] on button "Save" at bounding box center [383, 176] width 21 height 8
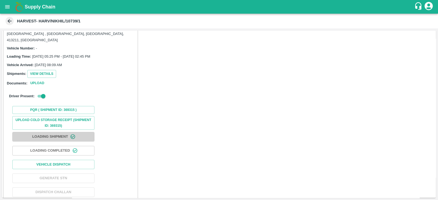
click at [57, 132] on button "Loading Shipment" at bounding box center [53, 137] width 82 height 10
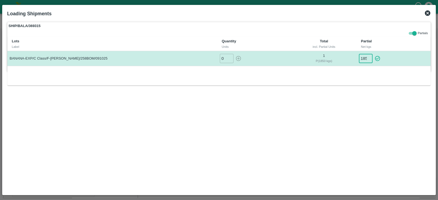
click at [361, 58] on input "1850" at bounding box center [366, 58] width 14 height 9
click at [376, 58] on icon "button" at bounding box center [377, 58] width 5 height 5
click at [364, 58] on input "-1850" at bounding box center [366, 58] width 14 height 9
type input "-1849"
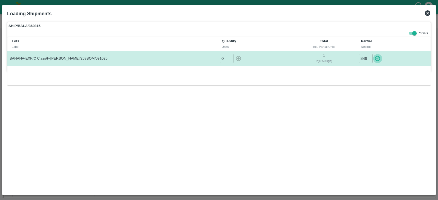
scroll to position [0, 0]
click at [377, 58] on icon "button" at bounding box center [377, 59] width 6 height 6
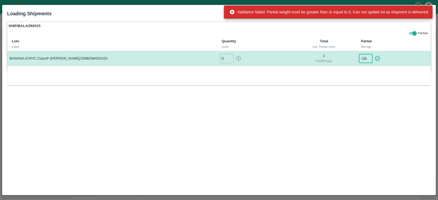
click at [364, 58] on input "-1849" at bounding box center [366, 58] width 14 height 9
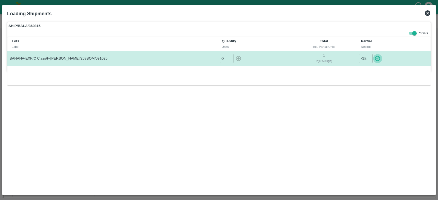
click at [377, 58] on icon "button" at bounding box center [377, 59] width 6 height 6
click at [424, 13] on icon at bounding box center [427, 13] width 7 height 7
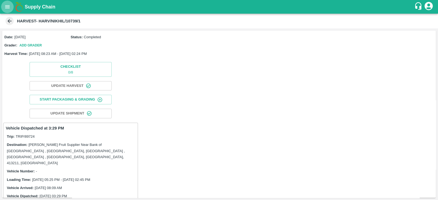
click at [4, 5] on button "open drawer" at bounding box center [7, 7] width 13 height 13
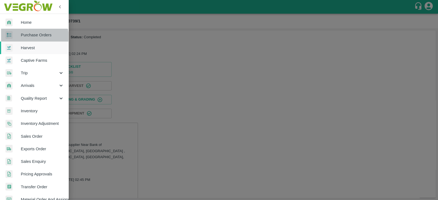
click at [27, 37] on span "Purchase Orders" at bounding box center [42, 35] width 43 height 6
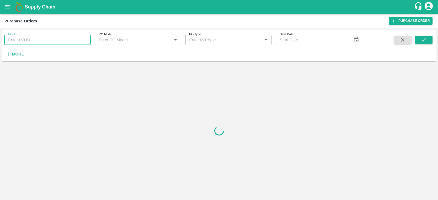
click at [44, 39] on input "PO ID" at bounding box center [47, 40] width 86 height 10
click at [46, 39] on input "PO ID" at bounding box center [47, 40] width 86 height 10
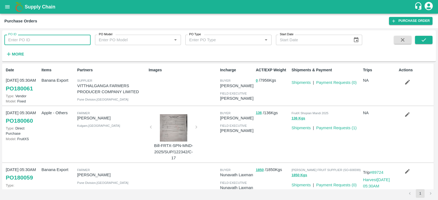
paste input "180059"
type input "180059"
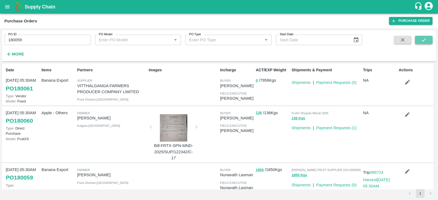
click at [424, 39] on icon "submit" at bounding box center [423, 40] width 6 height 6
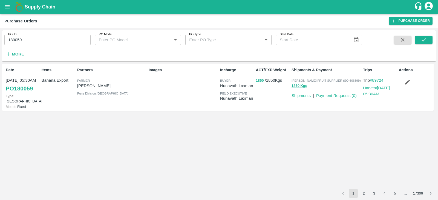
click at [334, 117] on div "Date [DATE] 05:30AM PO 180059 Type: Farm Gate Model: Fixed Items Banana Export …" at bounding box center [218, 127] width 433 height 126
click at [219, 140] on div "Date [DATE] 05:30AM PO 180059 Type: Farm Gate Model: Fixed Items Banana Export …" at bounding box center [218, 127] width 433 height 126
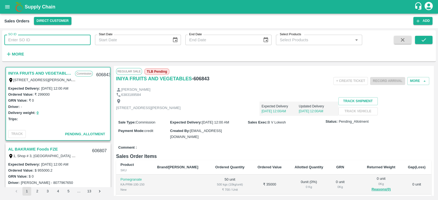
click at [58, 39] on input "SO ID" at bounding box center [47, 40] width 86 height 10
click at [46, 42] on input "SO ID" at bounding box center [47, 40] width 86 height 10
type input "606599"
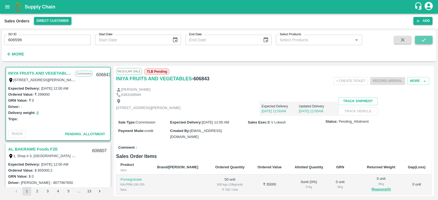
click at [427, 43] on button "submit" at bounding box center [424, 40] width 18 height 8
